Goal: Navigation & Orientation: Go to known website

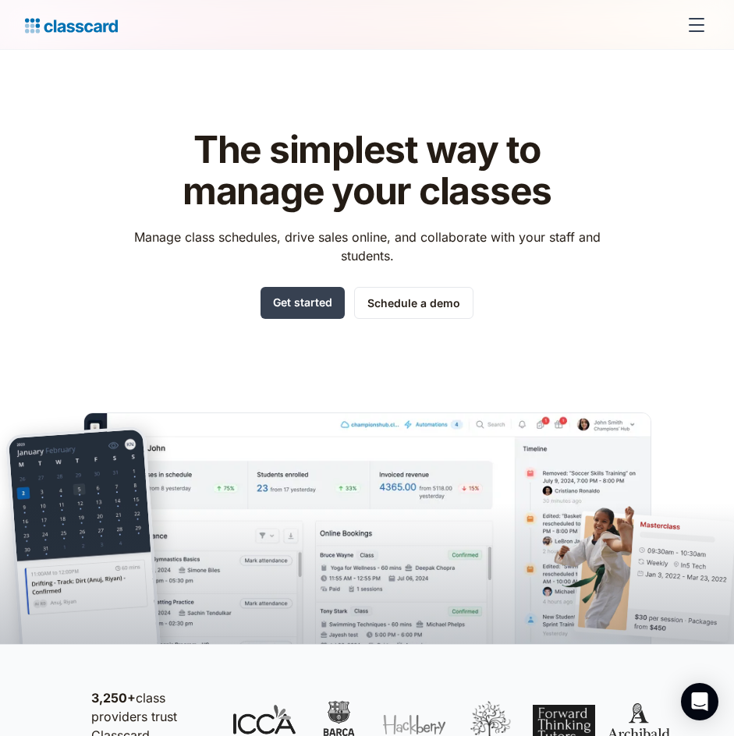
click at [690, 21] on div "menu" at bounding box center [696, 24] width 37 height 37
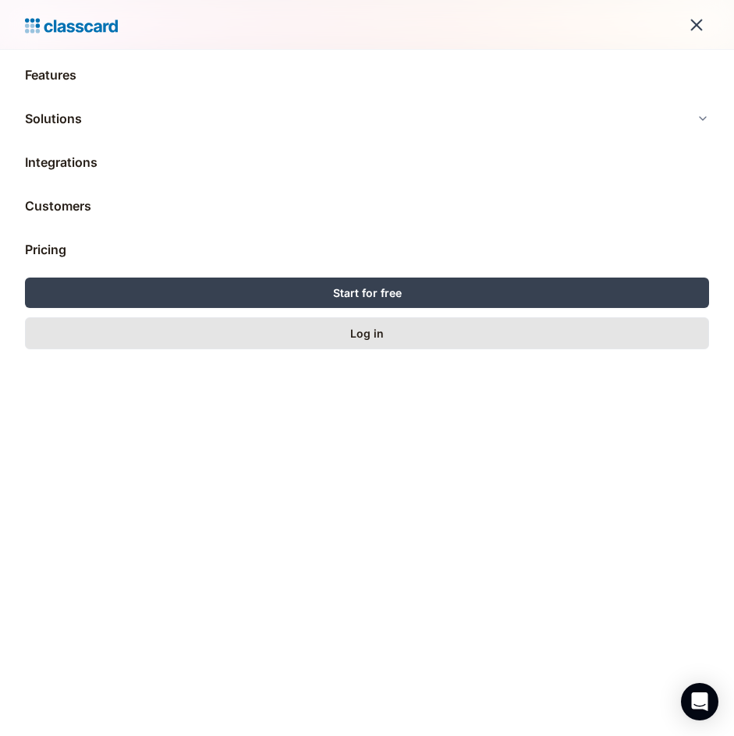
click at [347, 339] on link "Log in" at bounding box center [367, 334] width 684 height 32
